Goal: Task Accomplishment & Management: Manage account settings

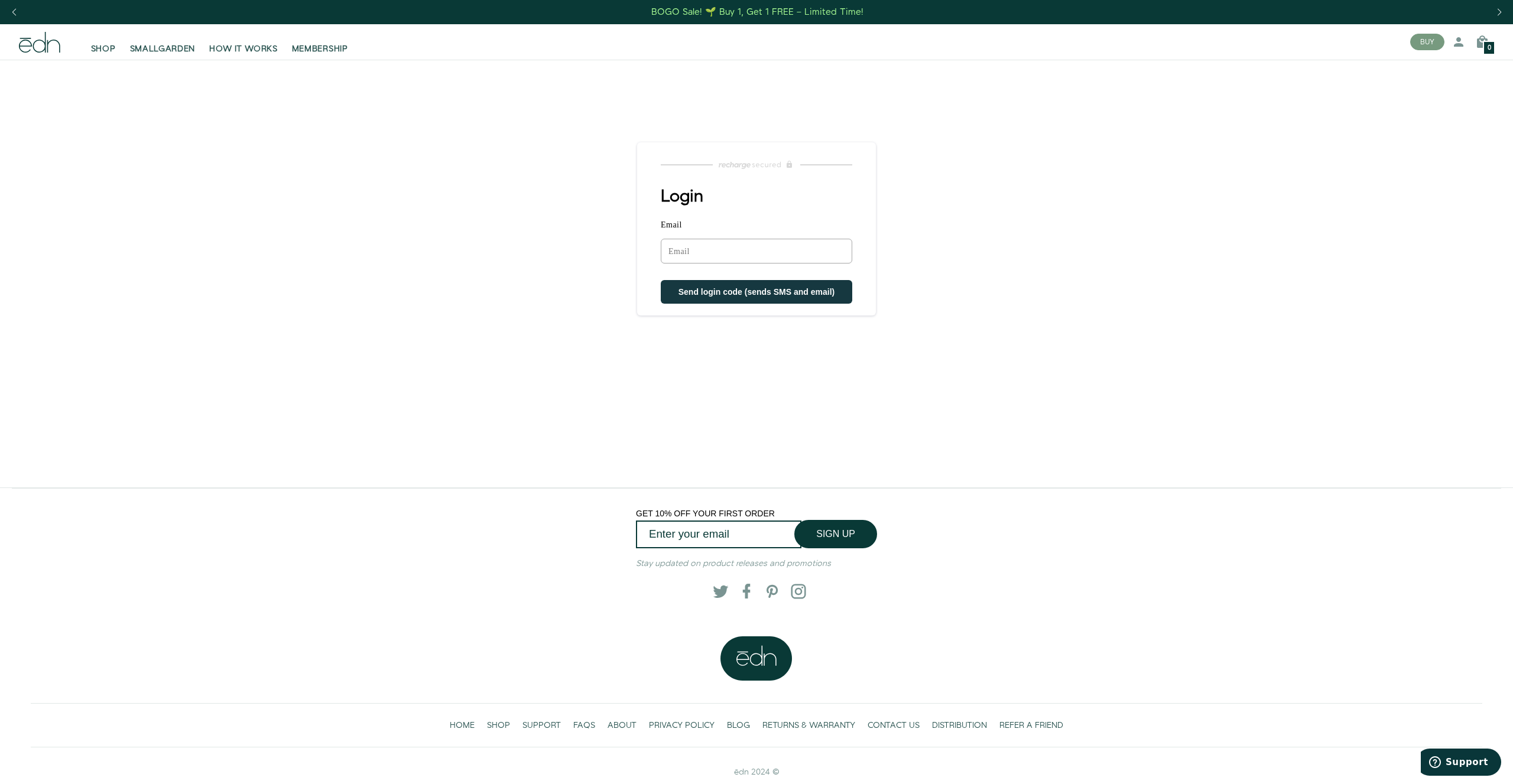
click at [682, 249] on input "Email" at bounding box center [756, 252] width 191 height 25
click at [679, 294] on span "Send login code (sends SMS and email)" at bounding box center [756, 293] width 157 height 9
click at [802, 257] on input "[EMAIL_ADDRESS][DOMAIN_NAME]" at bounding box center [756, 252] width 191 height 26
type input "cobbap@iclo"
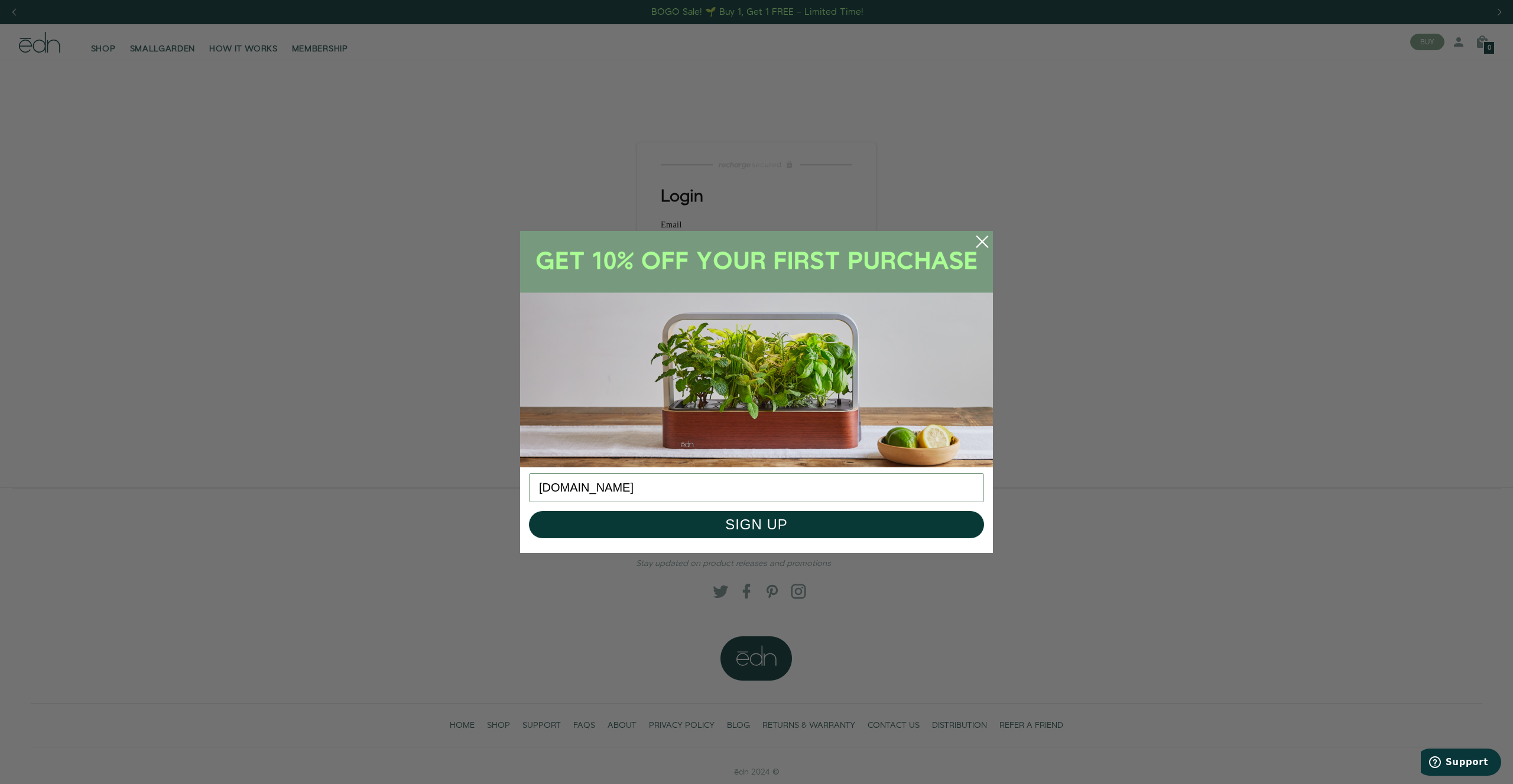
type input "[DOMAIN_NAME]"
click at [981, 240] on icon "Close dialog" at bounding box center [982, 241] width 11 height 11
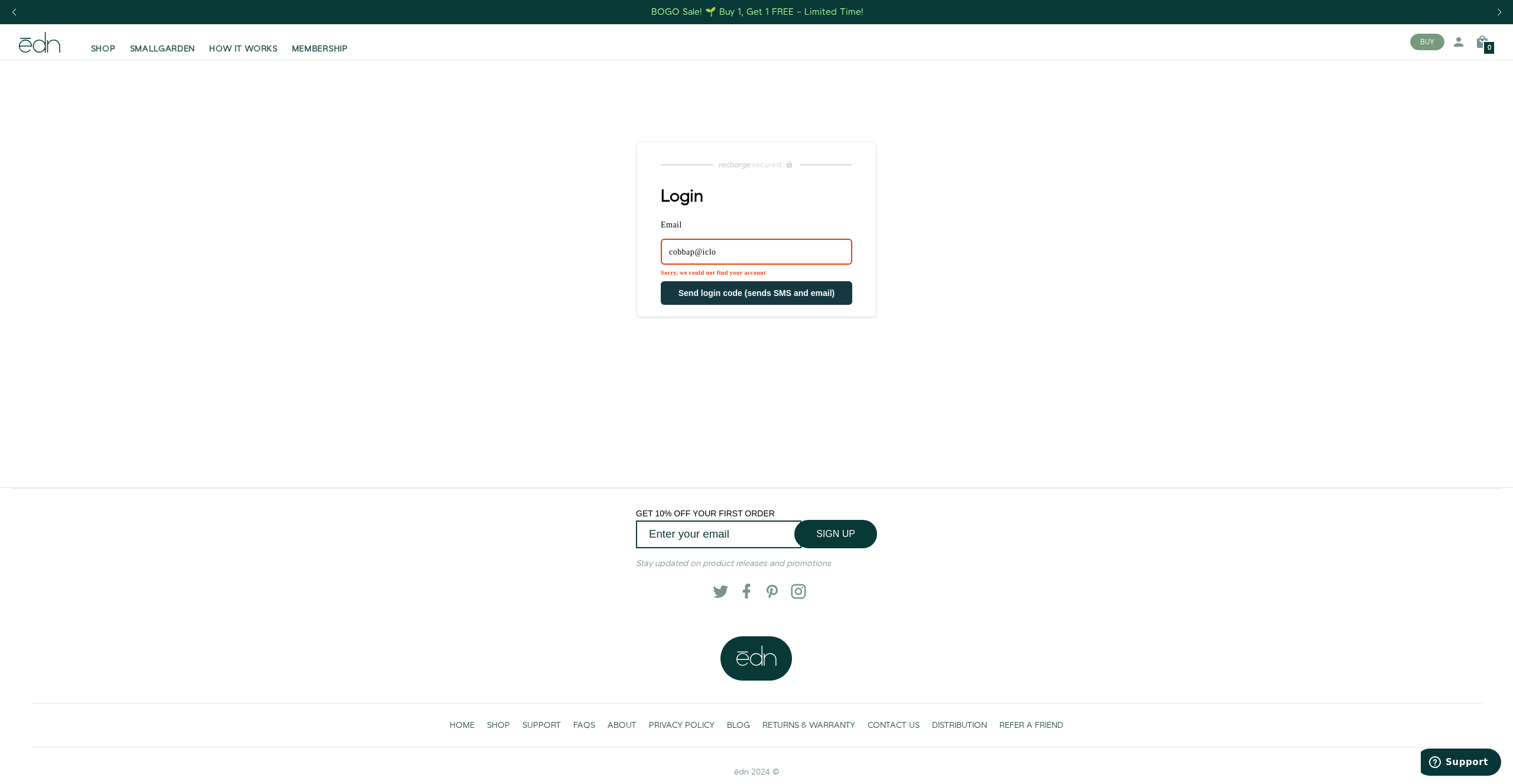
click at [788, 259] on input "cobbap@iclo" at bounding box center [756, 252] width 191 height 26
type input "[EMAIL_ADDRESS][DOMAIN_NAME]"
click at [780, 291] on span "Send login code (sends SMS and email)" at bounding box center [756, 293] width 157 height 9
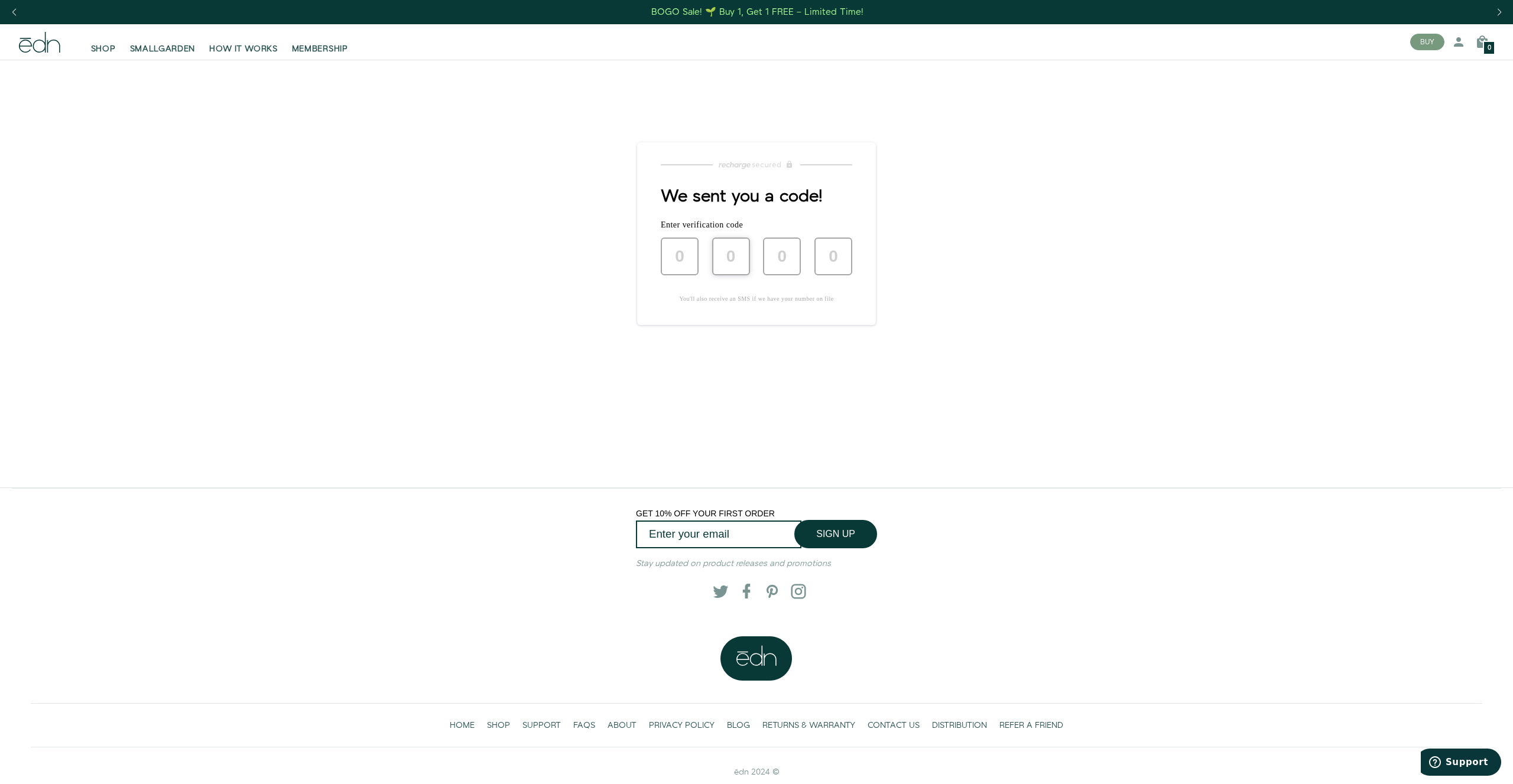
type input "0"
type input "5"
type input "2"
type input "8"
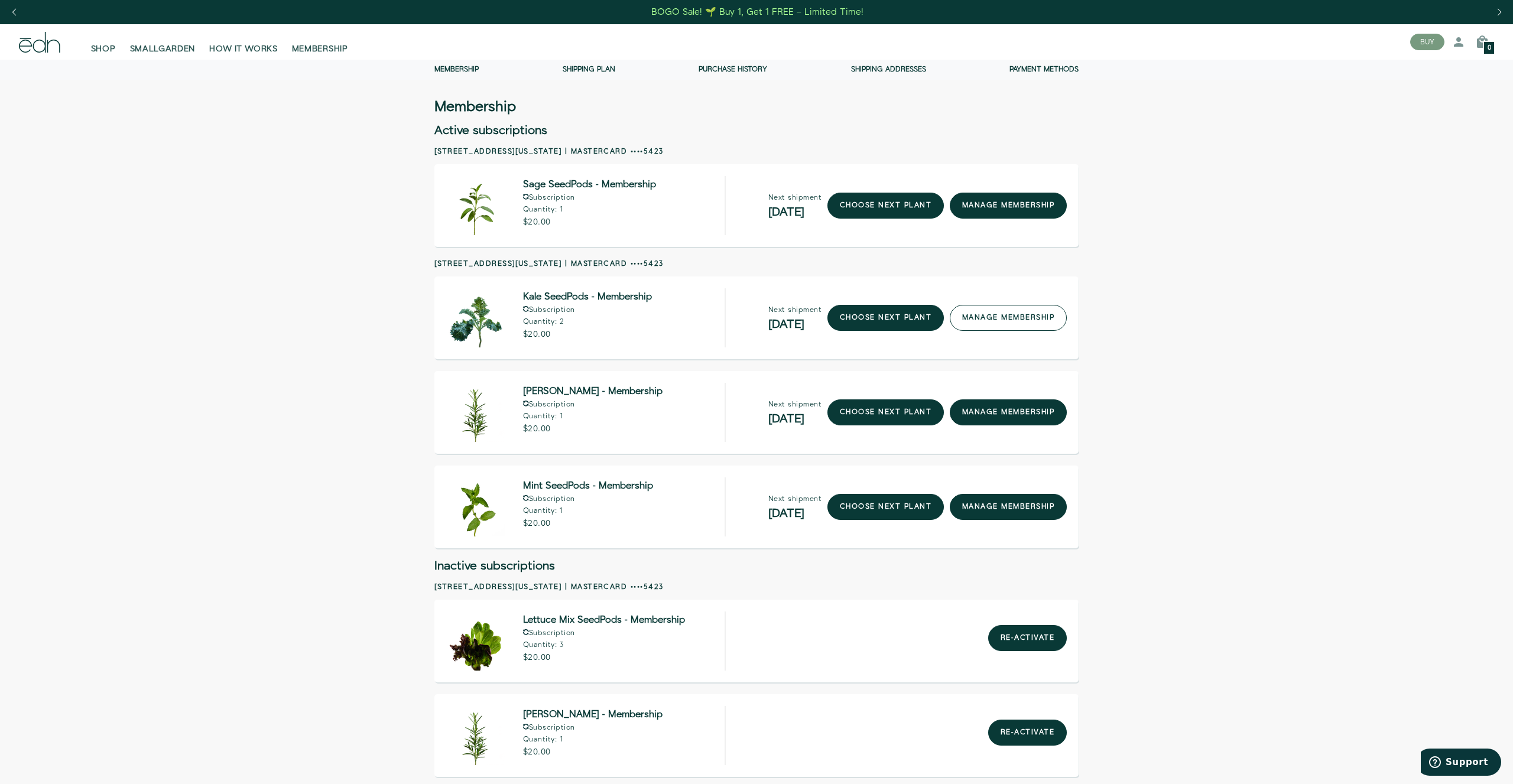
click at [994, 315] on link "manage membership" at bounding box center [1008, 317] width 117 height 26
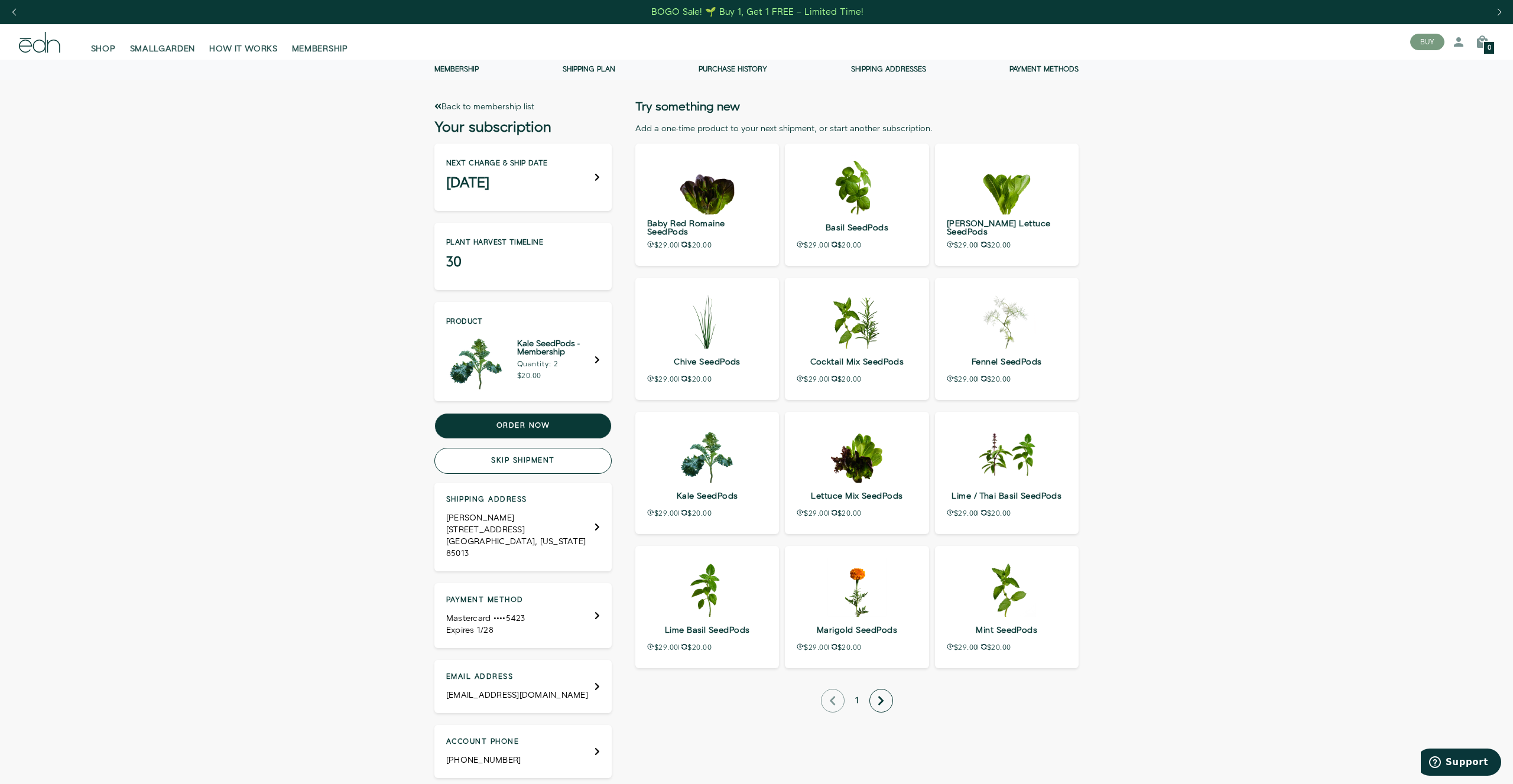
click at [545, 464] on button "Skip shipment" at bounding box center [523, 460] width 178 height 26
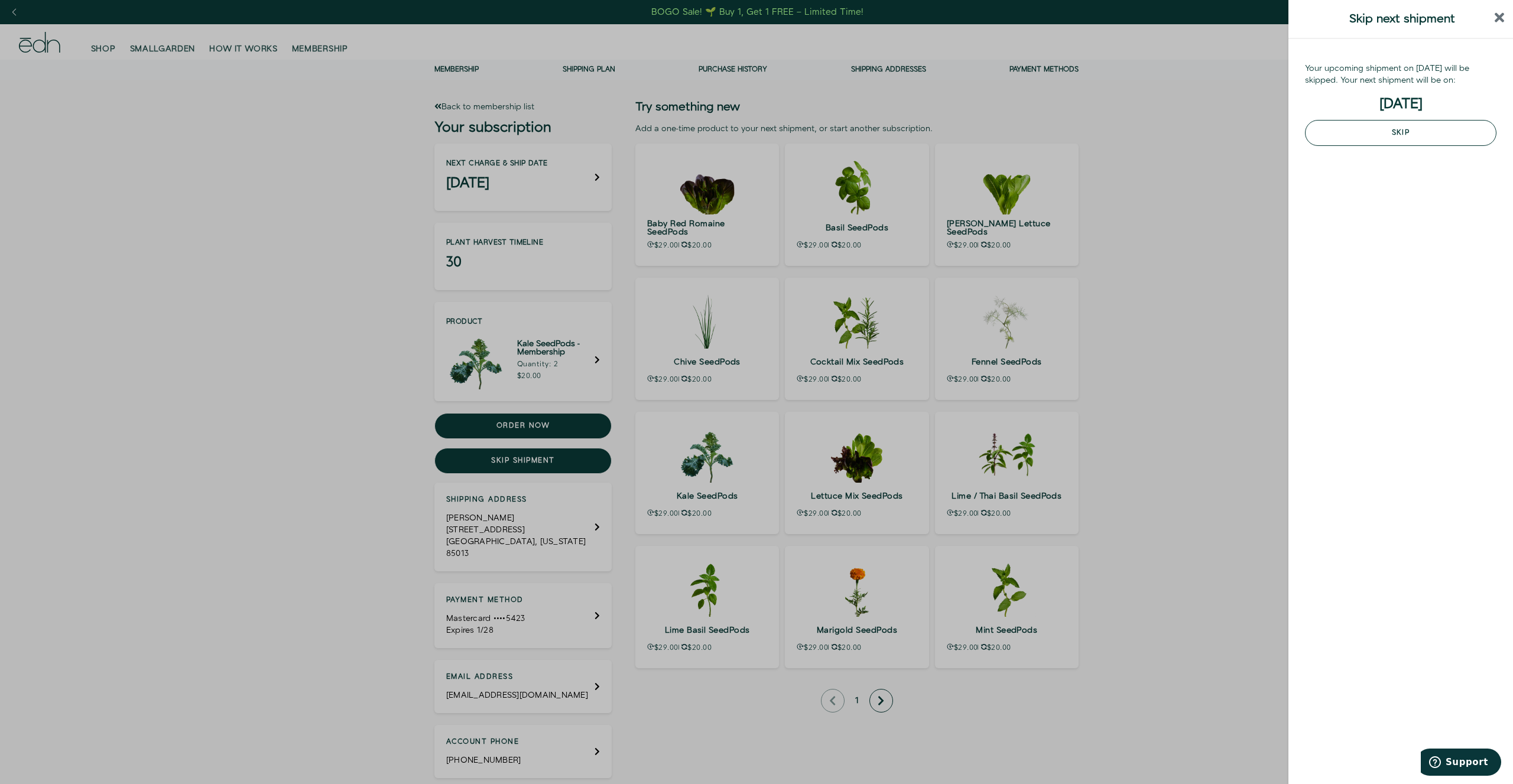
click at [1434, 128] on button "Skip" at bounding box center [1400, 132] width 191 height 26
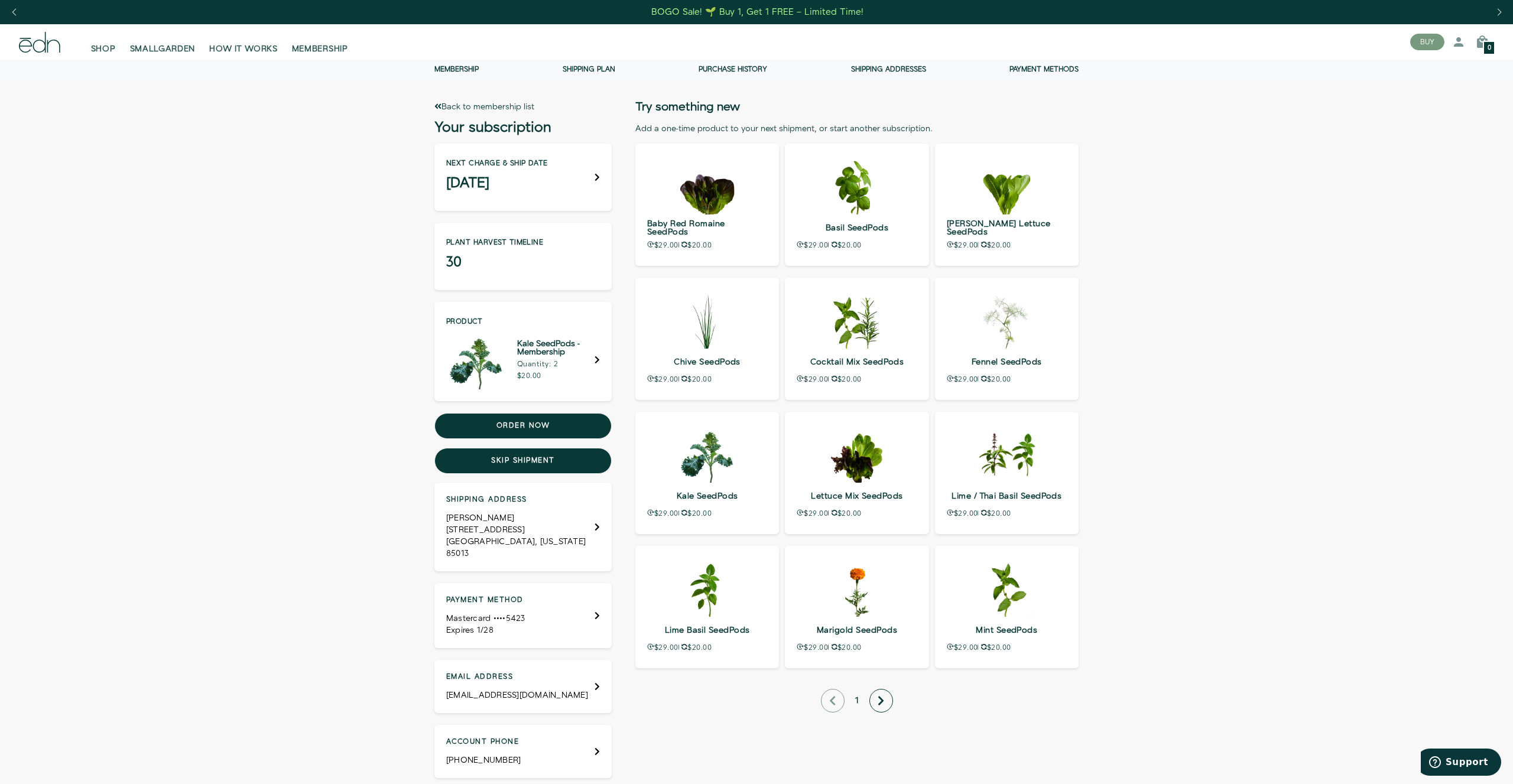
click at [455, 104] on link "Back to membership list" at bounding box center [484, 107] width 100 height 12
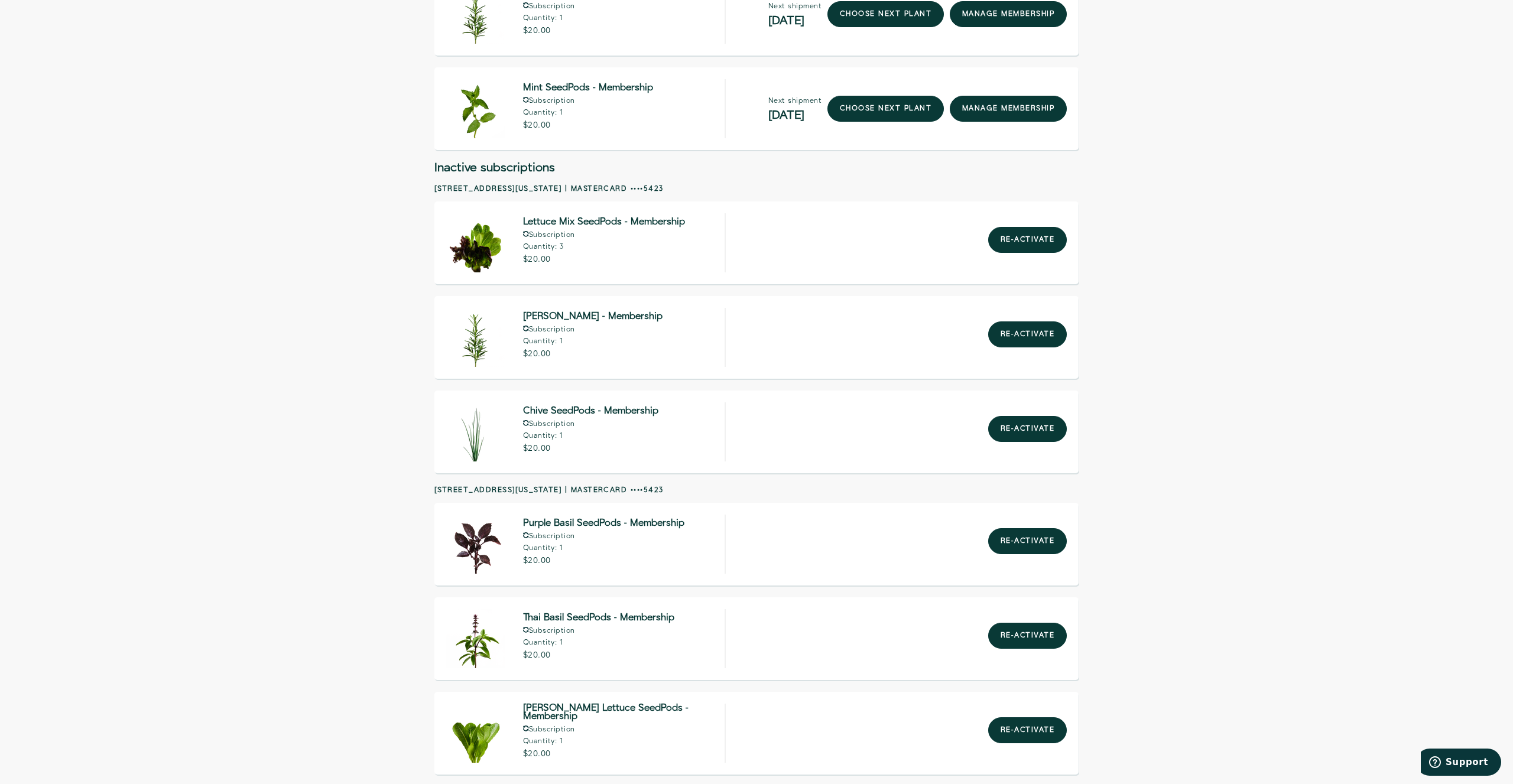
scroll to position [785, 0]
